Goal: Information Seeking & Learning: Find specific page/section

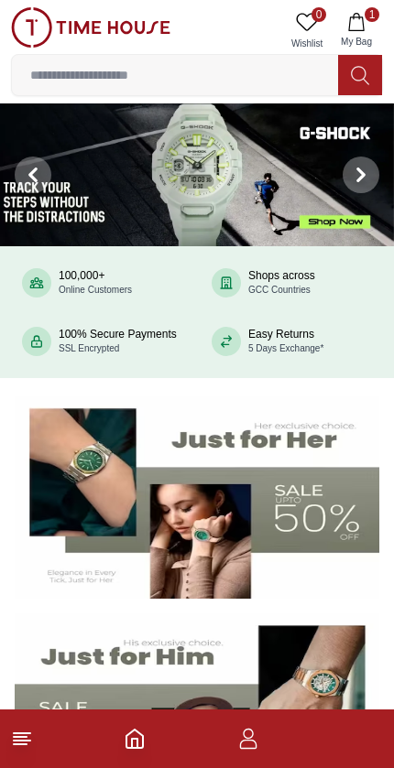
click at [374, 31] on button "1 My Bag" at bounding box center [356, 30] width 53 height 47
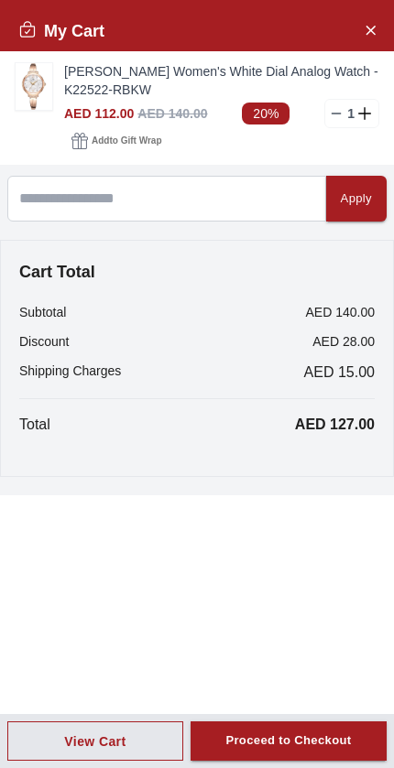
click at [336, 118] on icon at bounding box center [336, 113] width 15 height 15
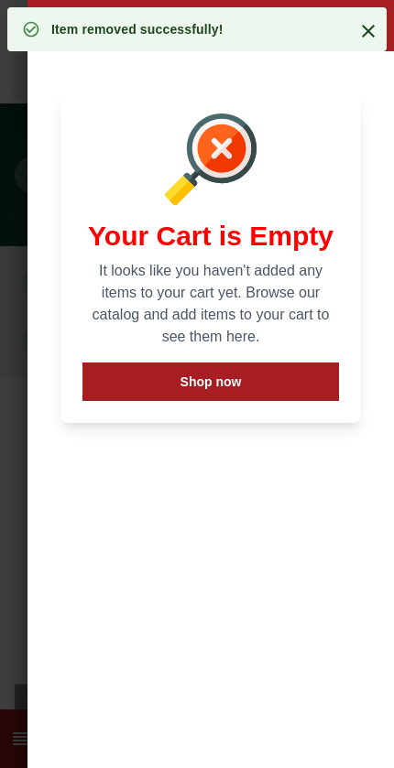
click at [377, 34] on icon at bounding box center [368, 31] width 22 height 22
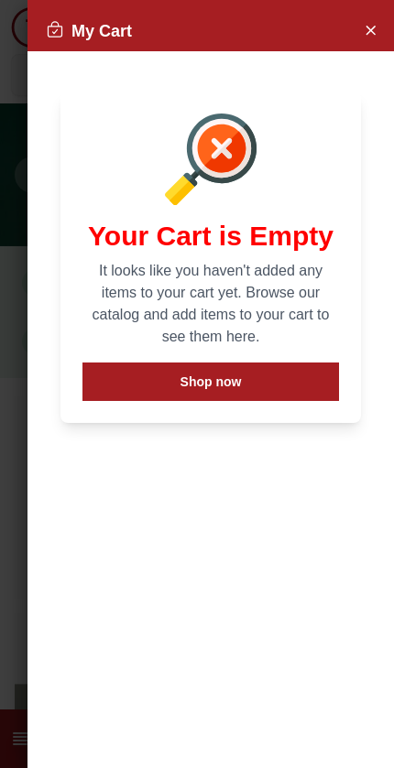
click at [374, 25] on icon "Close Account" at bounding box center [370, 29] width 15 height 23
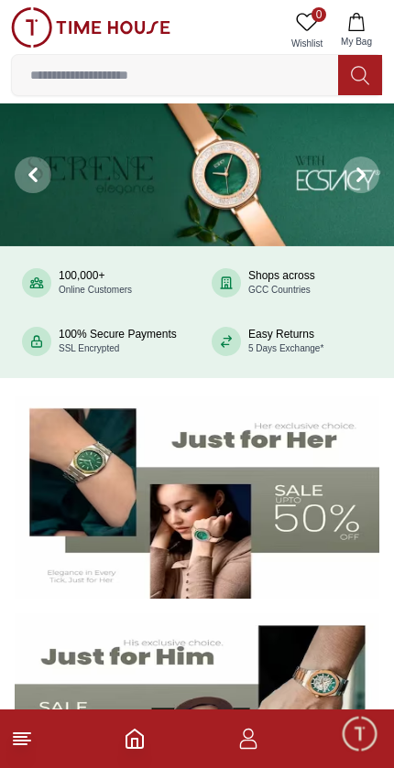
click at [23, 744] on line at bounding box center [20, 744] width 13 height 0
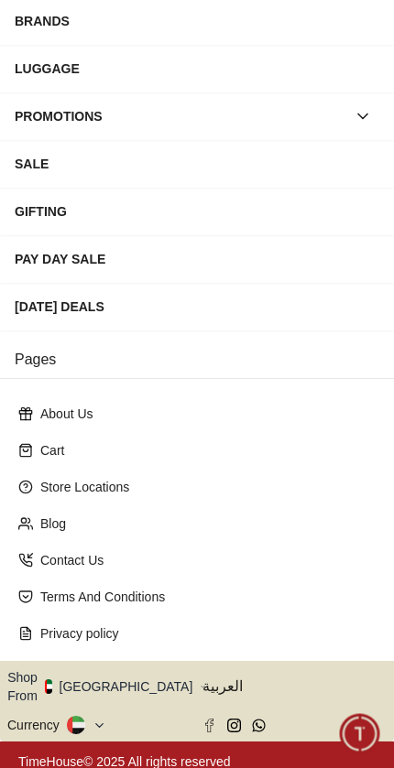
scroll to position [262, 0]
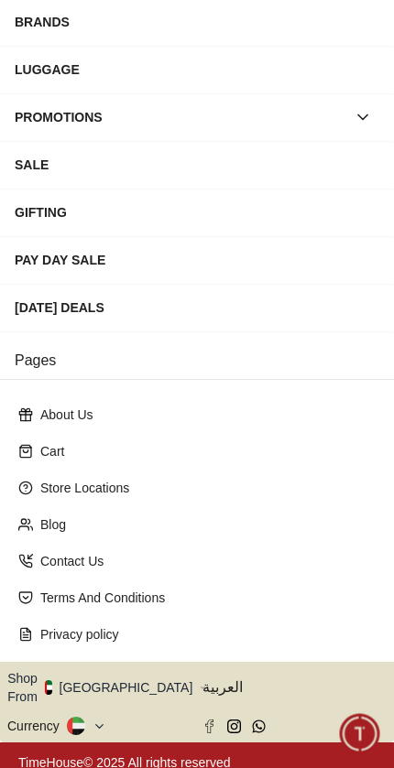
click at [52, 680] on img "button" at bounding box center [48, 687] width 7 height 15
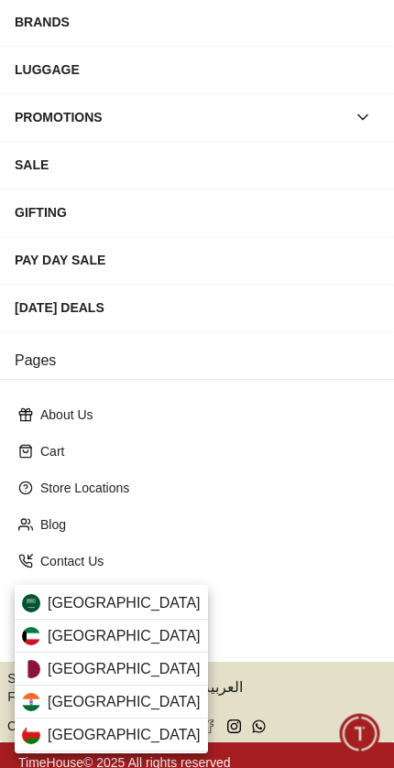
click at [51, 630] on span "[GEOGRAPHIC_DATA]" at bounding box center [124, 636] width 153 height 22
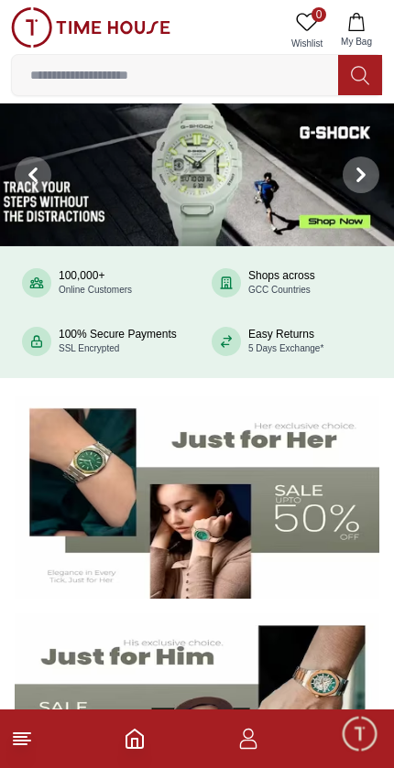
click at [199, 81] on input at bounding box center [175, 75] width 326 height 37
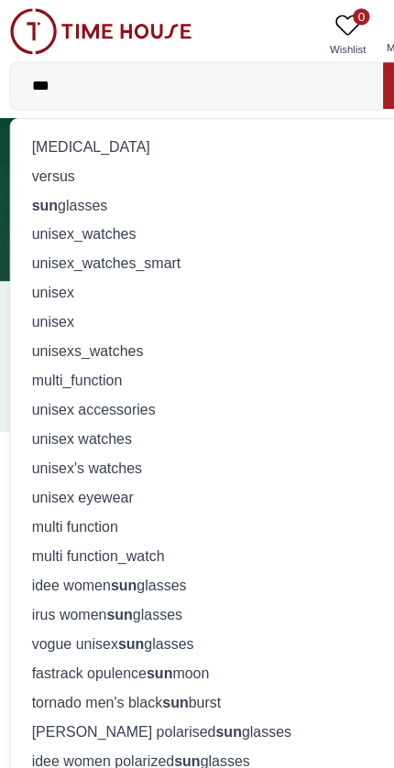
type input "***"
click at [87, 183] on div "sun glasses" at bounding box center [197, 180] width 348 height 26
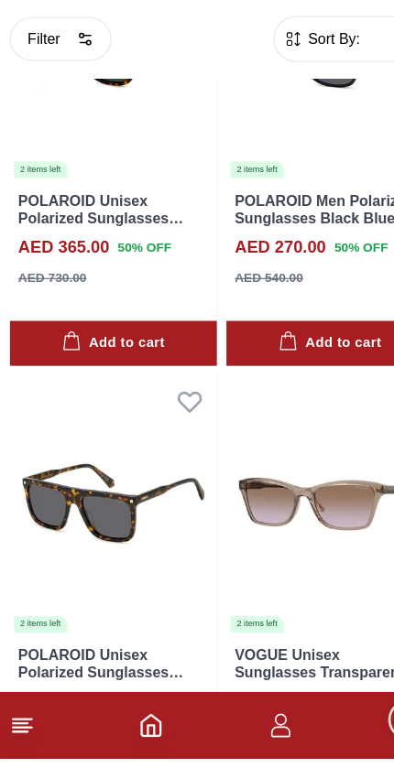
scroll to position [184, 0]
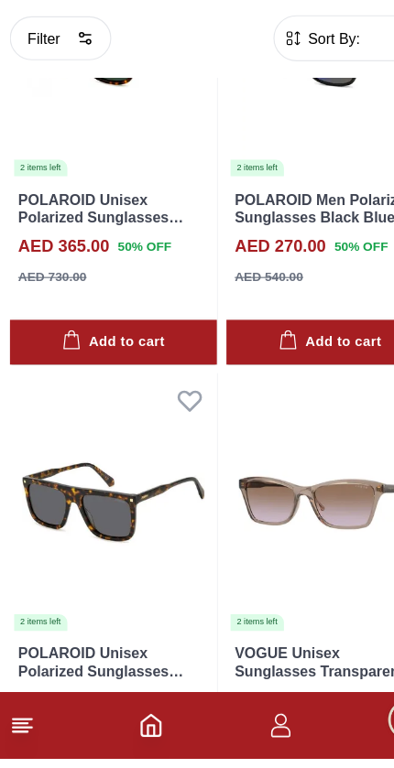
click at [18, 741] on line at bounding box center [22, 741] width 16 height 0
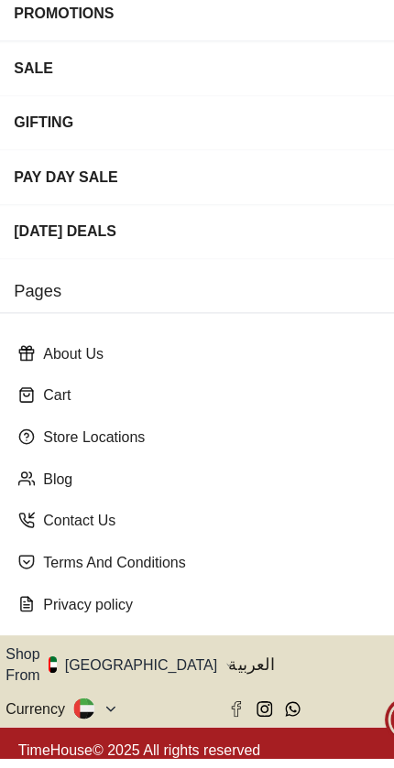
scroll to position [262, 0]
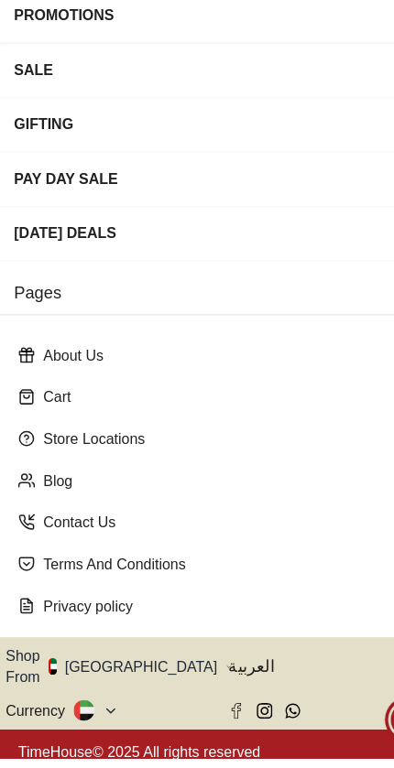
click at [117, 669] on button "Shop From UAE" at bounding box center [106, 687] width 199 height 37
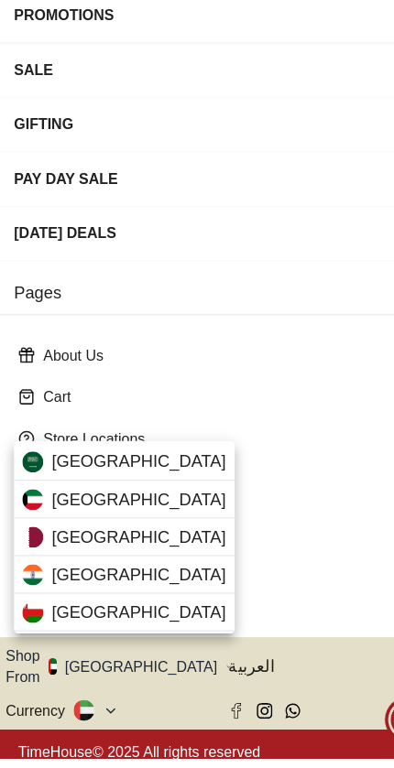
click at [36, 532] on img at bounding box center [31, 541] width 18 height 18
